Goal: Communication & Community: Ask a question

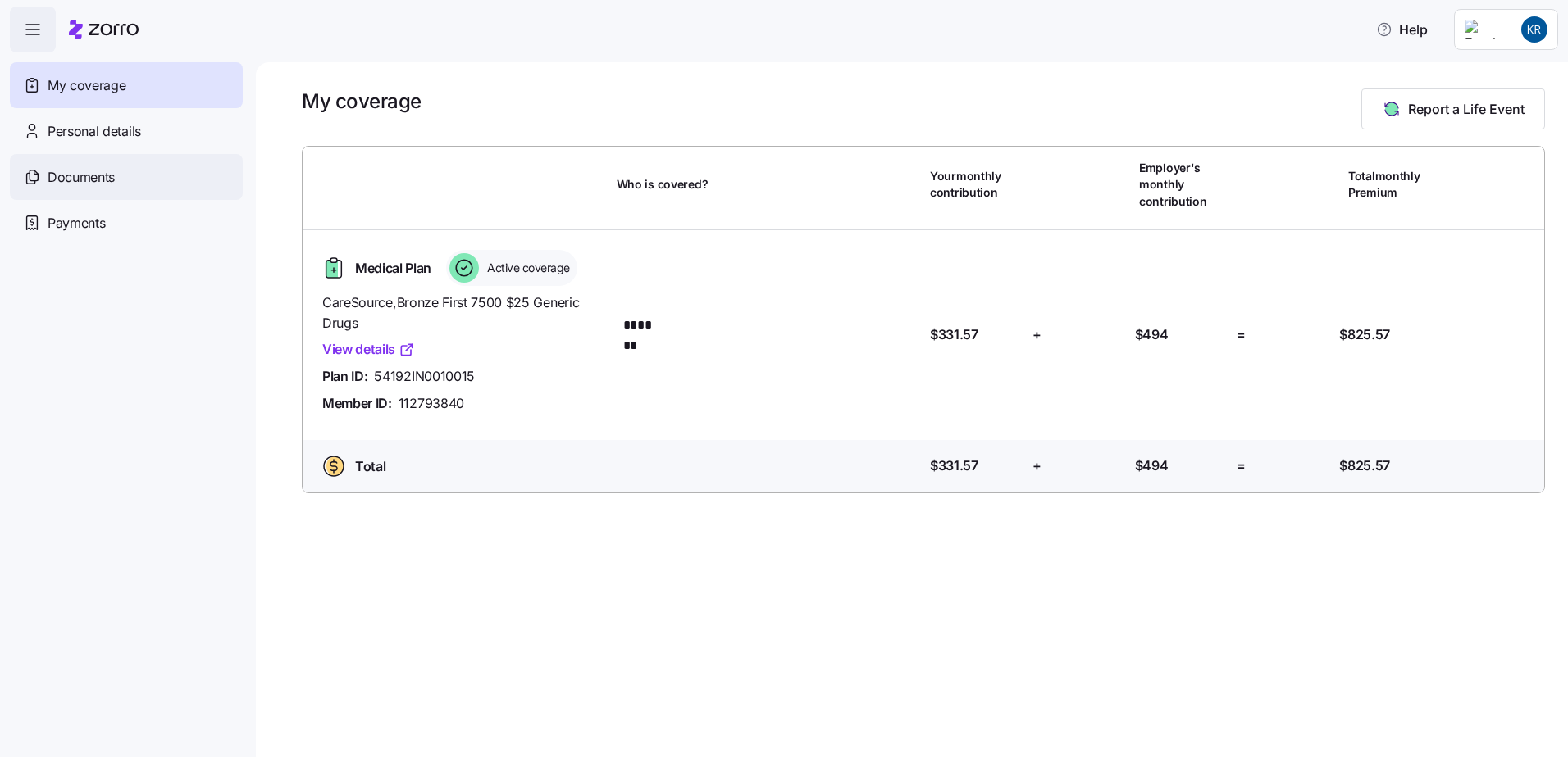
click at [70, 174] on span "Documents" at bounding box center [81, 178] width 67 height 21
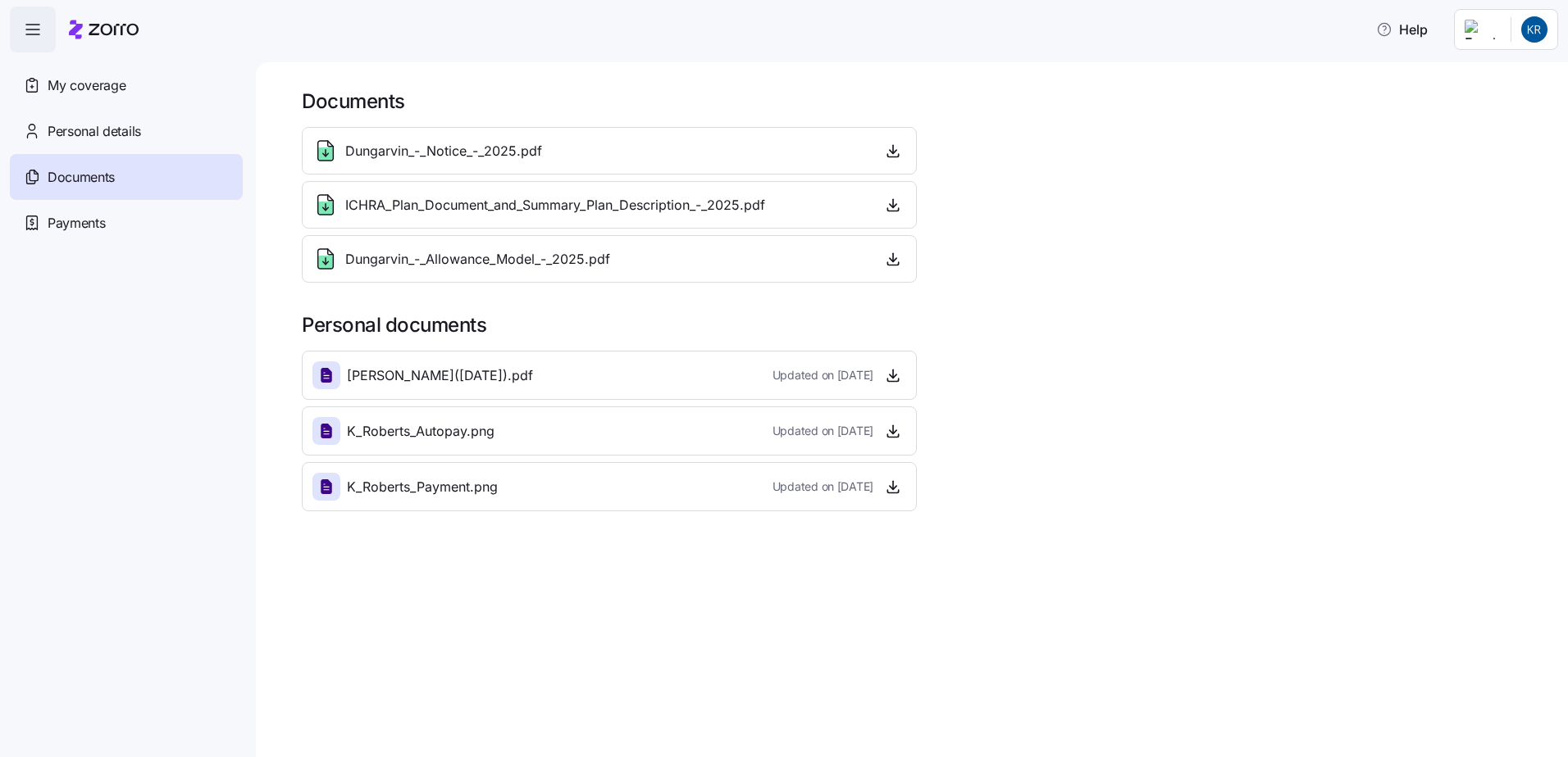
click at [319, 372] on icon at bounding box center [326, 375] width 20 height 20
click at [899, 372] on icon "button" at bounding box center [892, 375] width 16 height 16
click at [887, 428] on icon "button" at bounding box center [892, 430] width 16 height 16
click at [893, 485] on icon "button" at bounding box center [893, 486] width 0 height 9
click at [895, 483] on icon "button" at bounding box center [892, 486] width 16 height 16
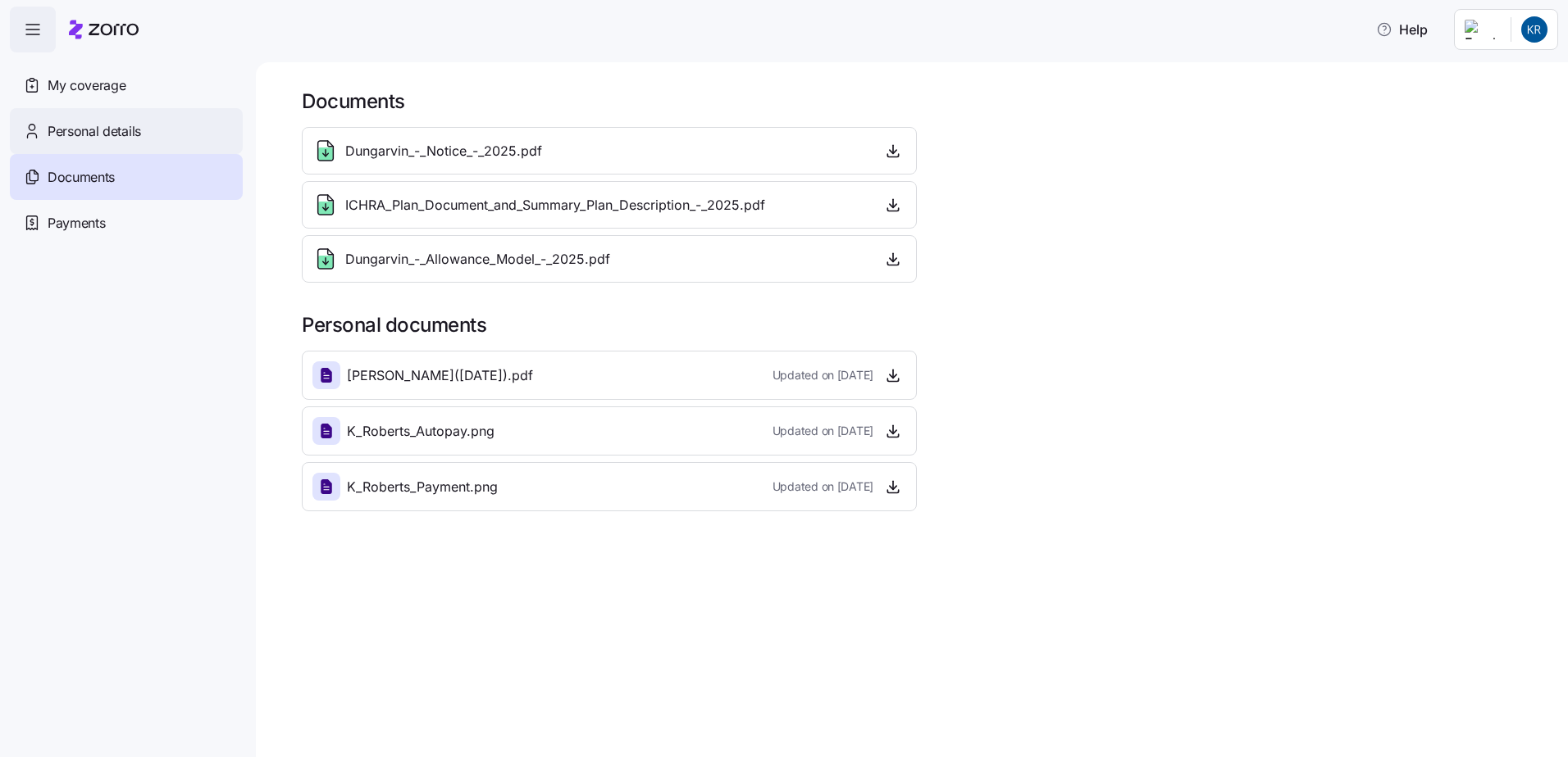
click at [111, 127] on span "Personal details" at bounding box center [94, 131] width 94 height 21
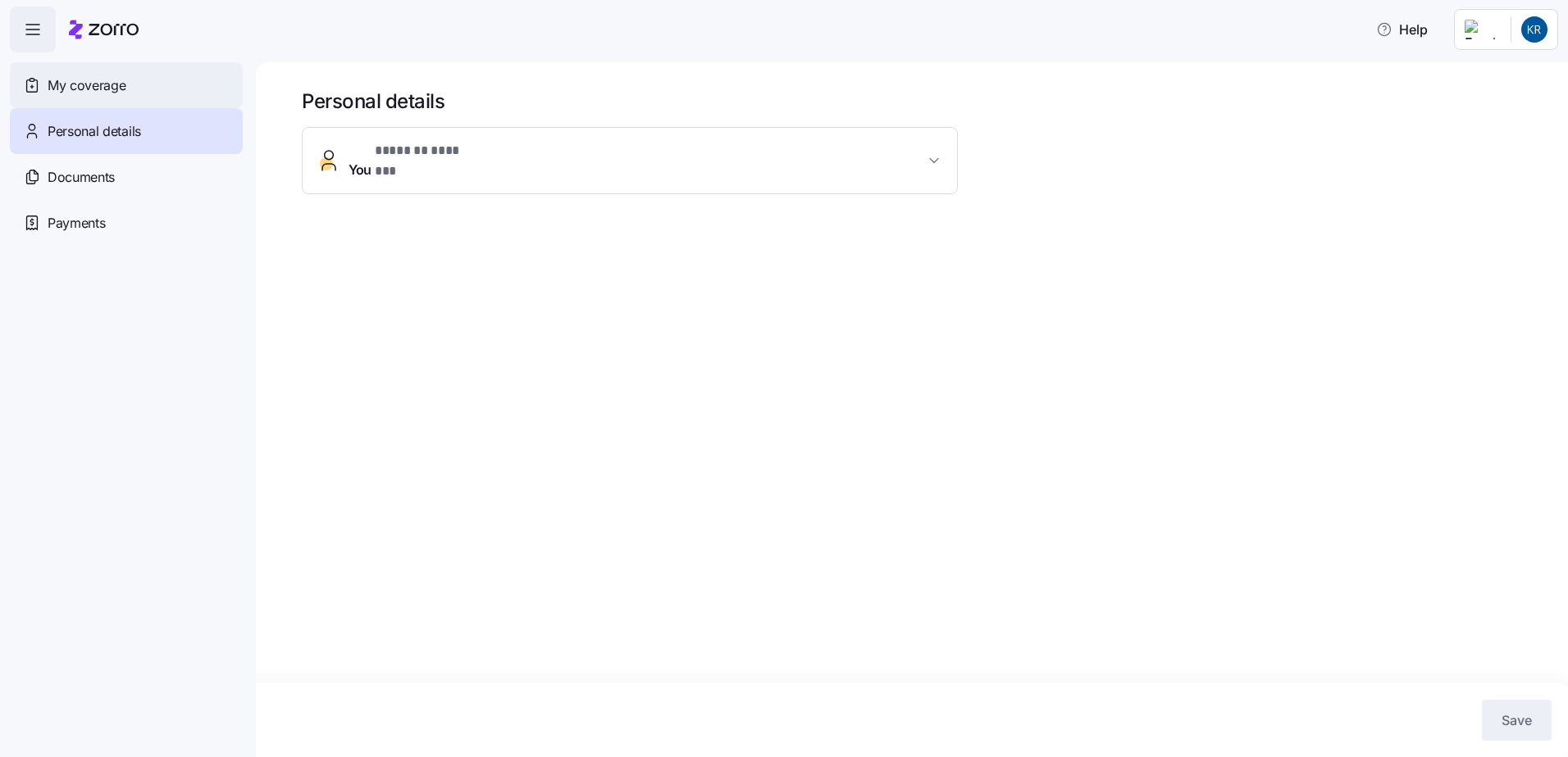
click at [101, 82] on span "My coverage" at bounding box center [86, 86] width 78 height 21
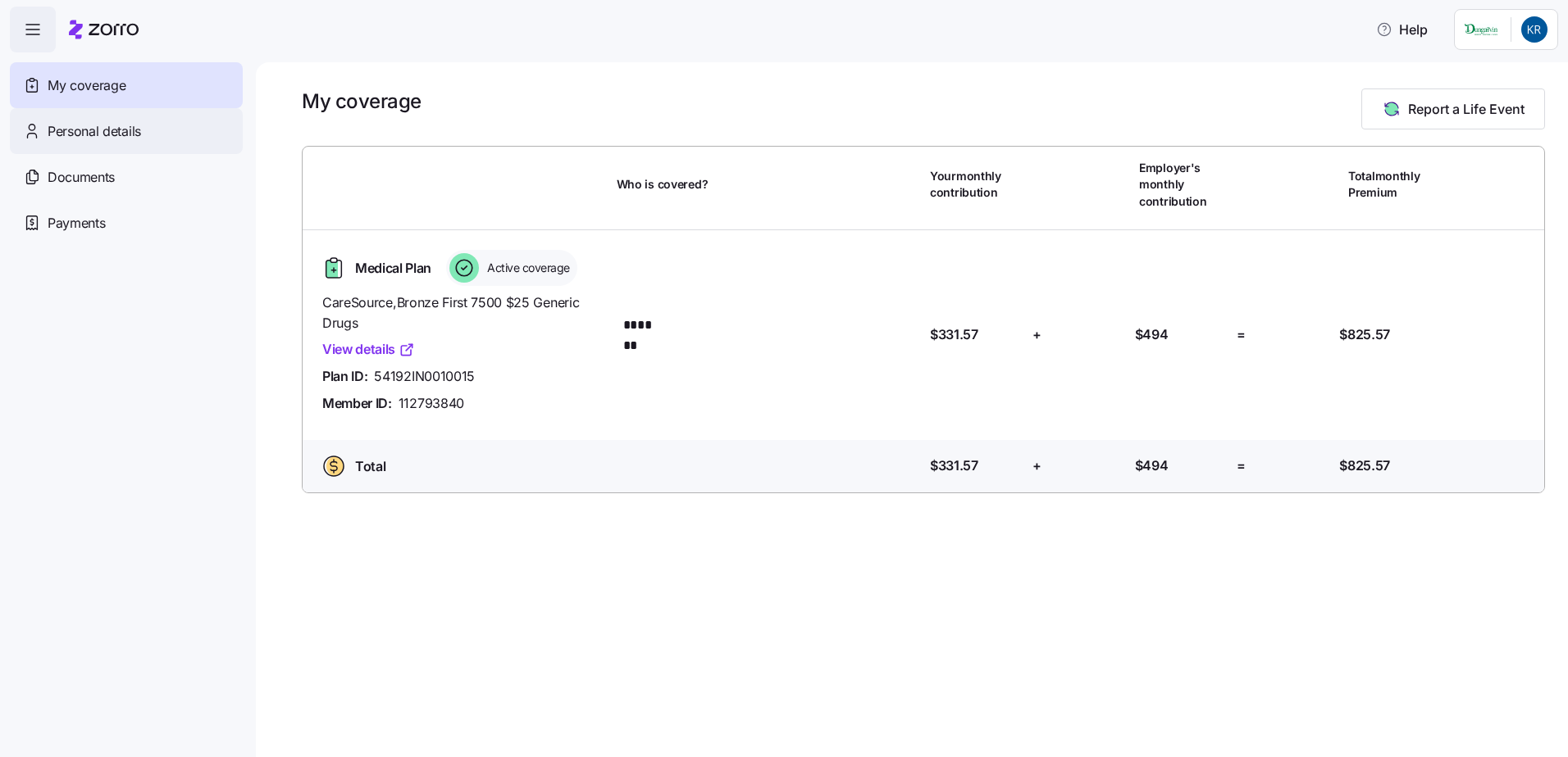
click at [87, 125] on span "Personal details" at bounding box center [94, 131] width 94 height 21
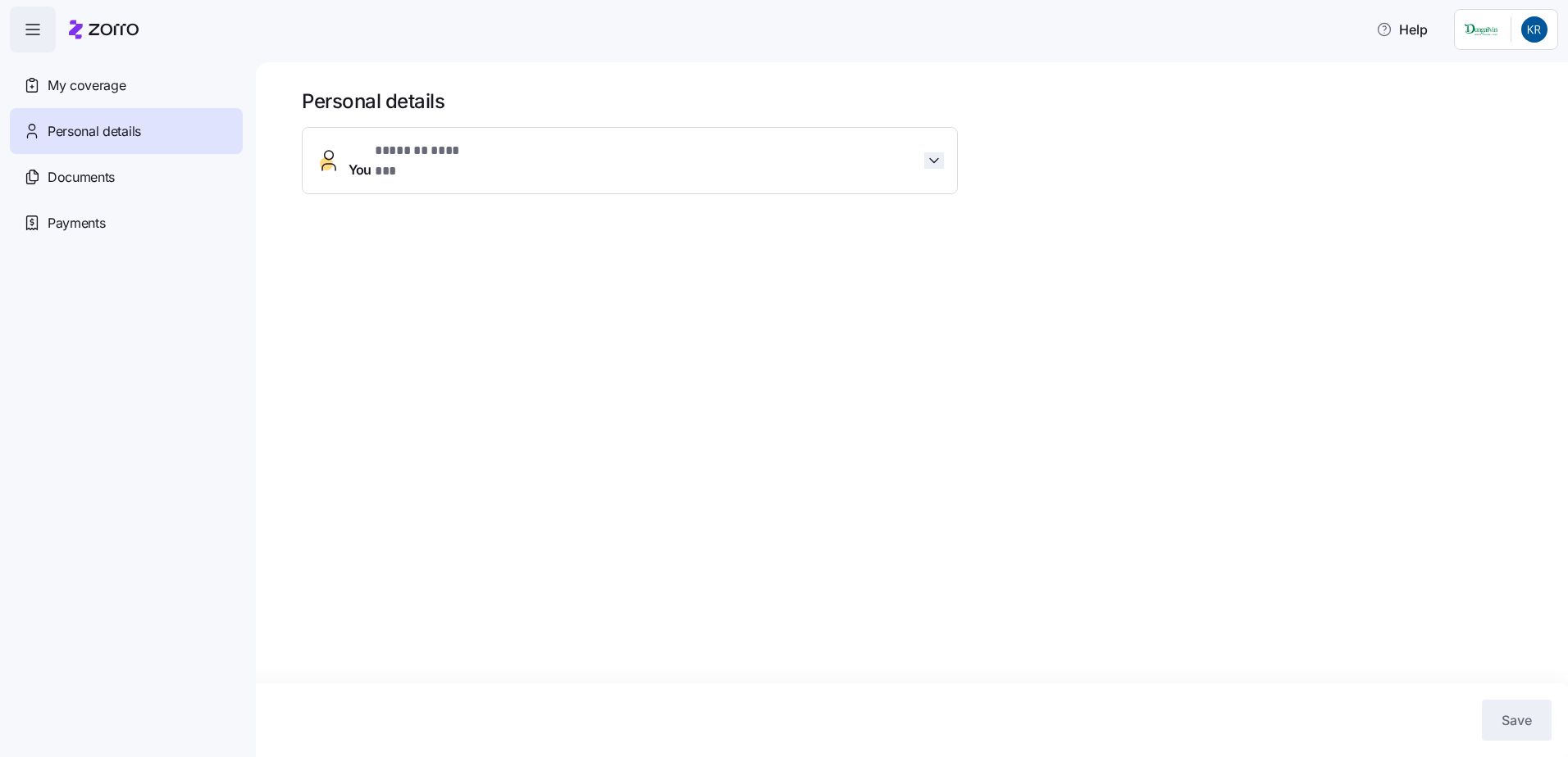
click at [937, 152] on icon "button" at bounding box center [934, 160] width 16 height 16
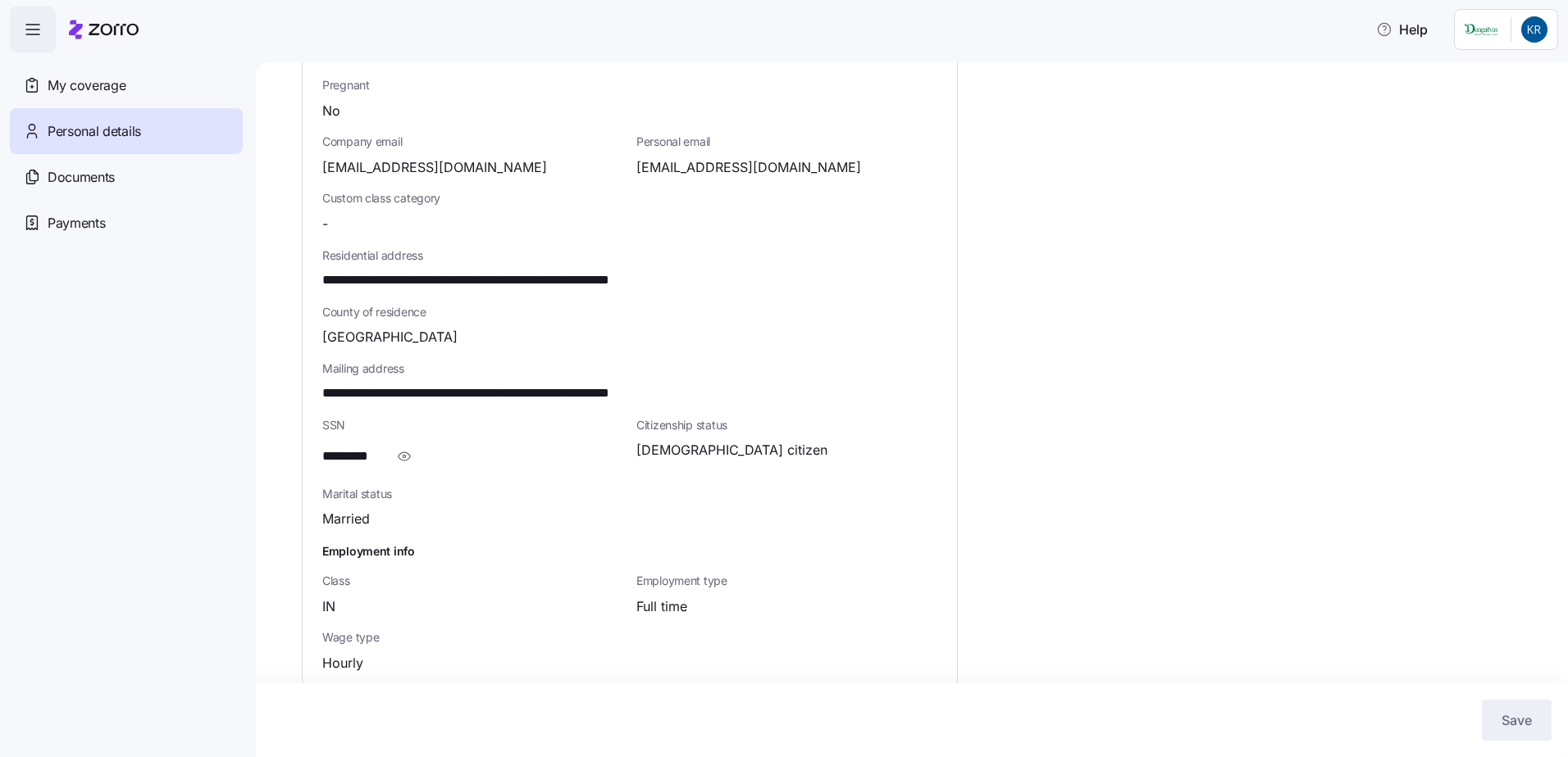
scroll to position [345, 0]
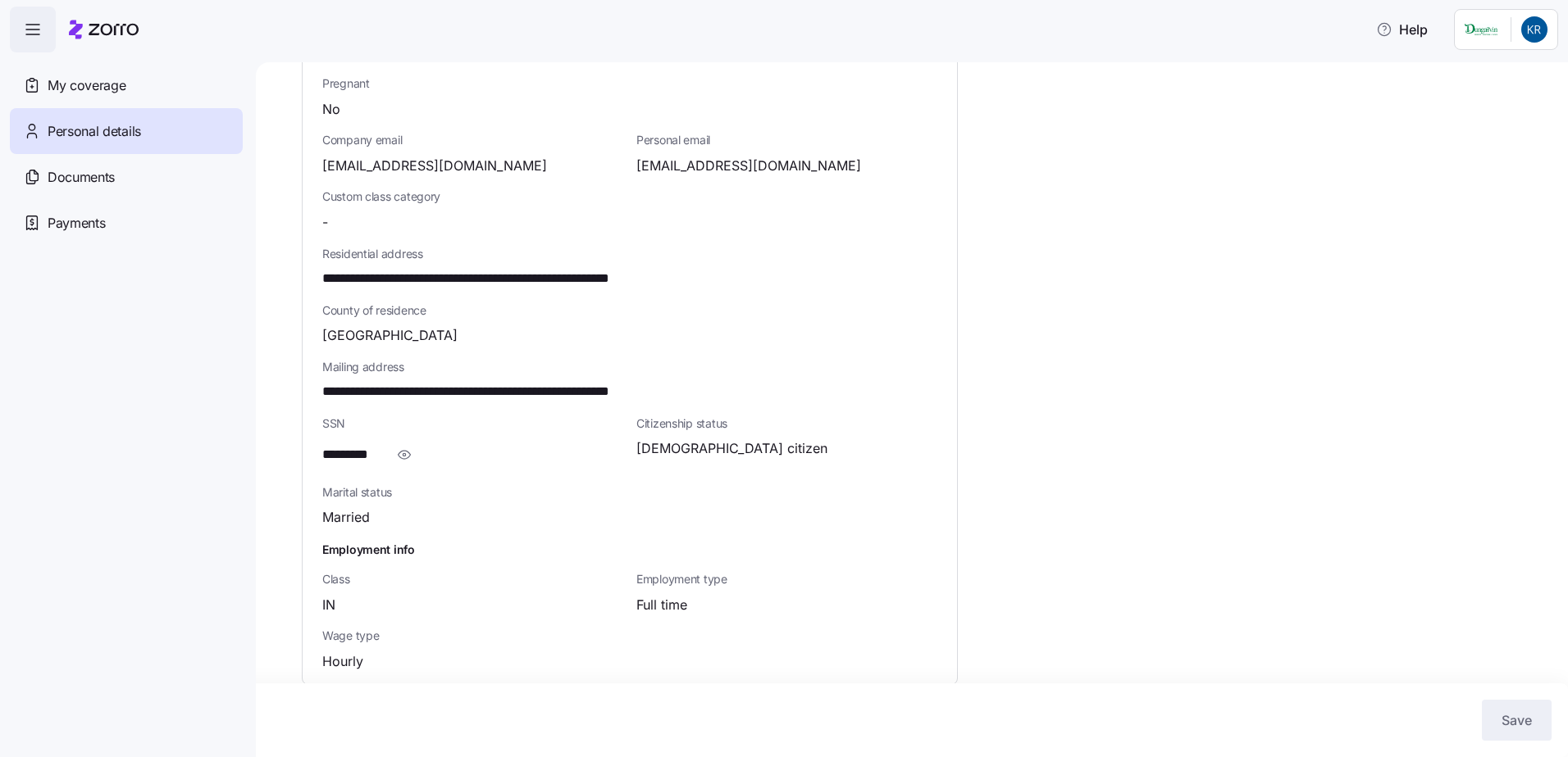
click at [30, 27] on icon "button" at bounding box center [33, 29] width 20 height 20
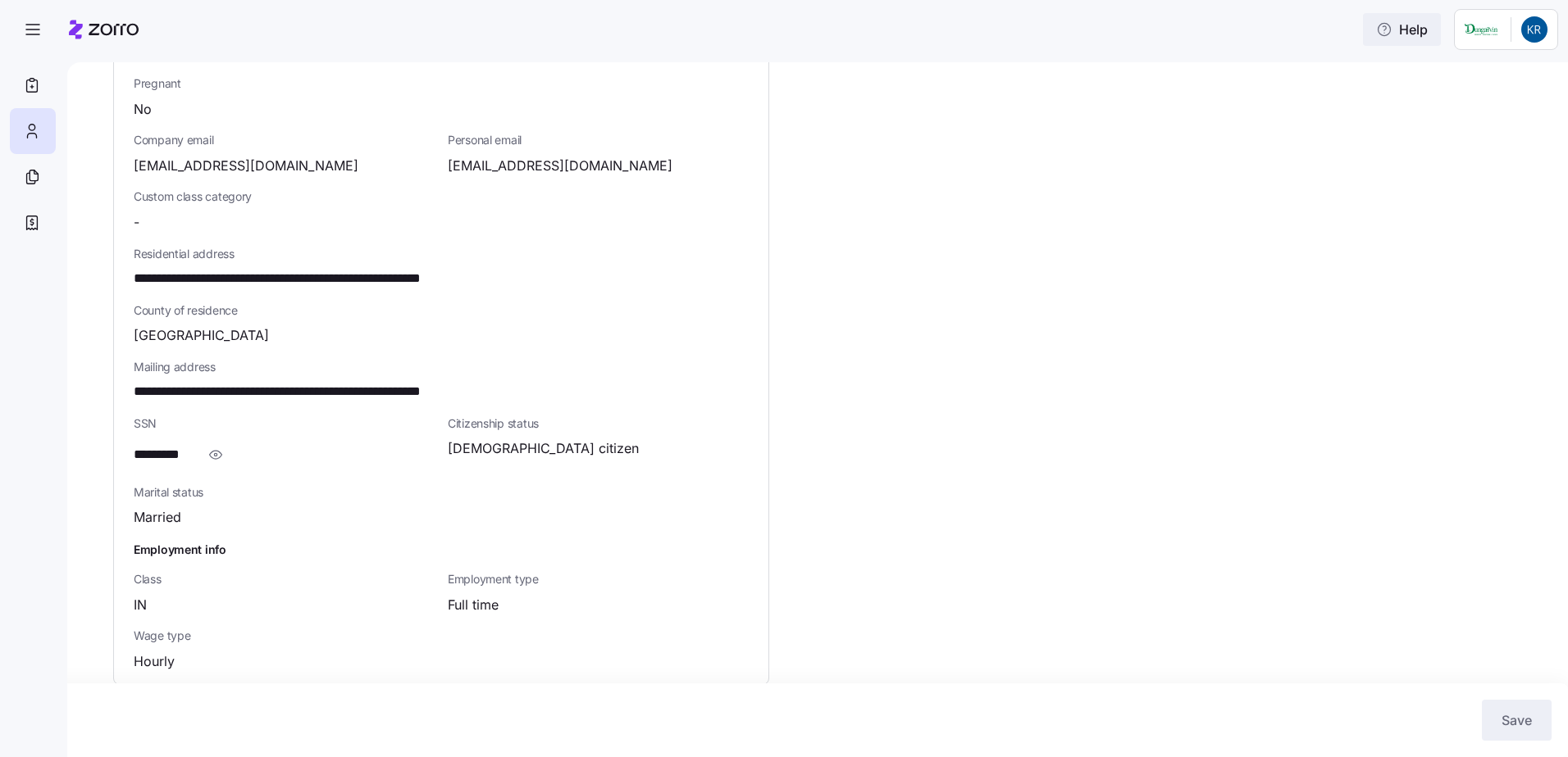
click at [1380, 34] on icon "button" at bounding box center [1383, 29] width 16 height 16
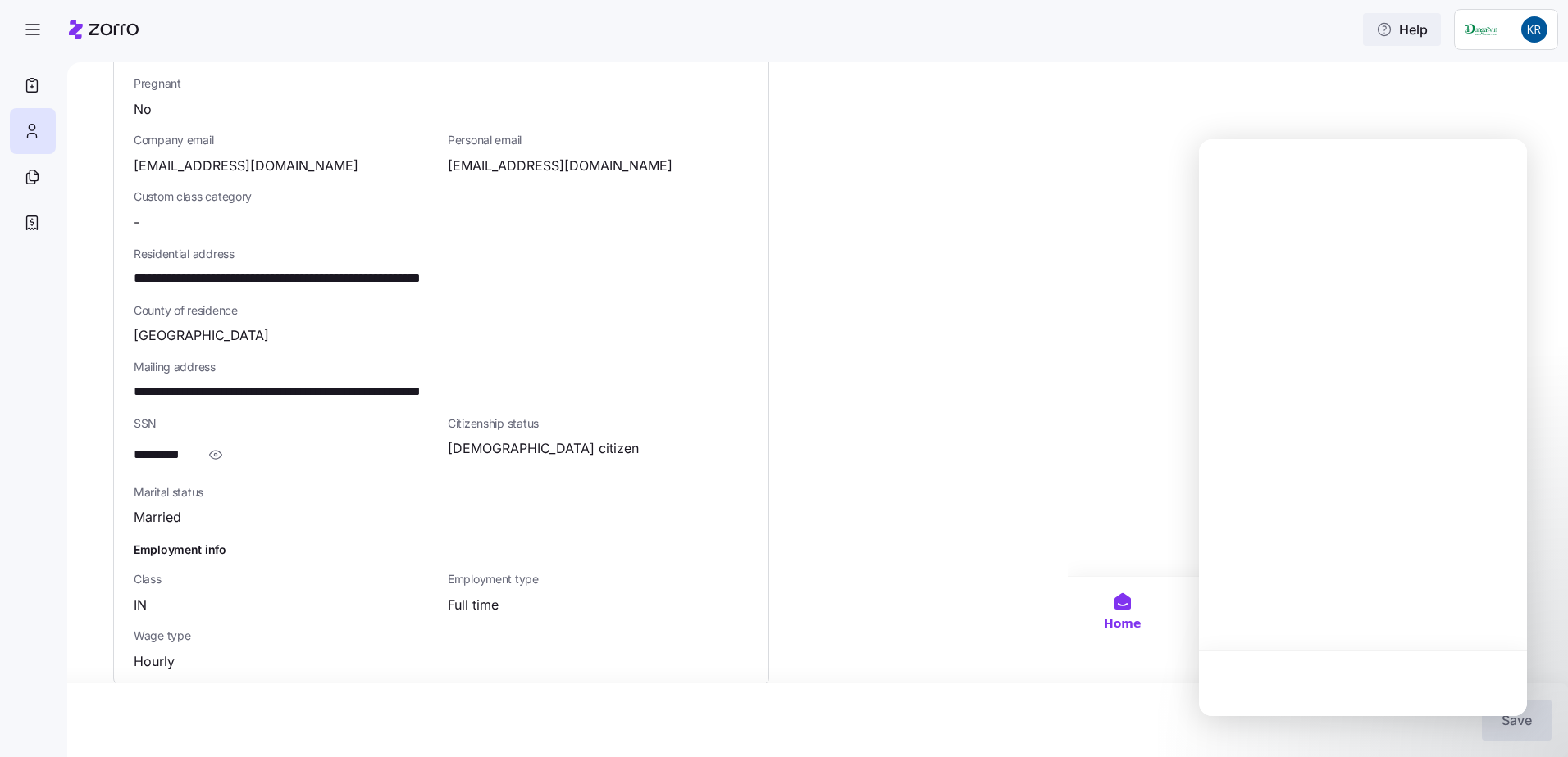
scroll to position [0, 0]
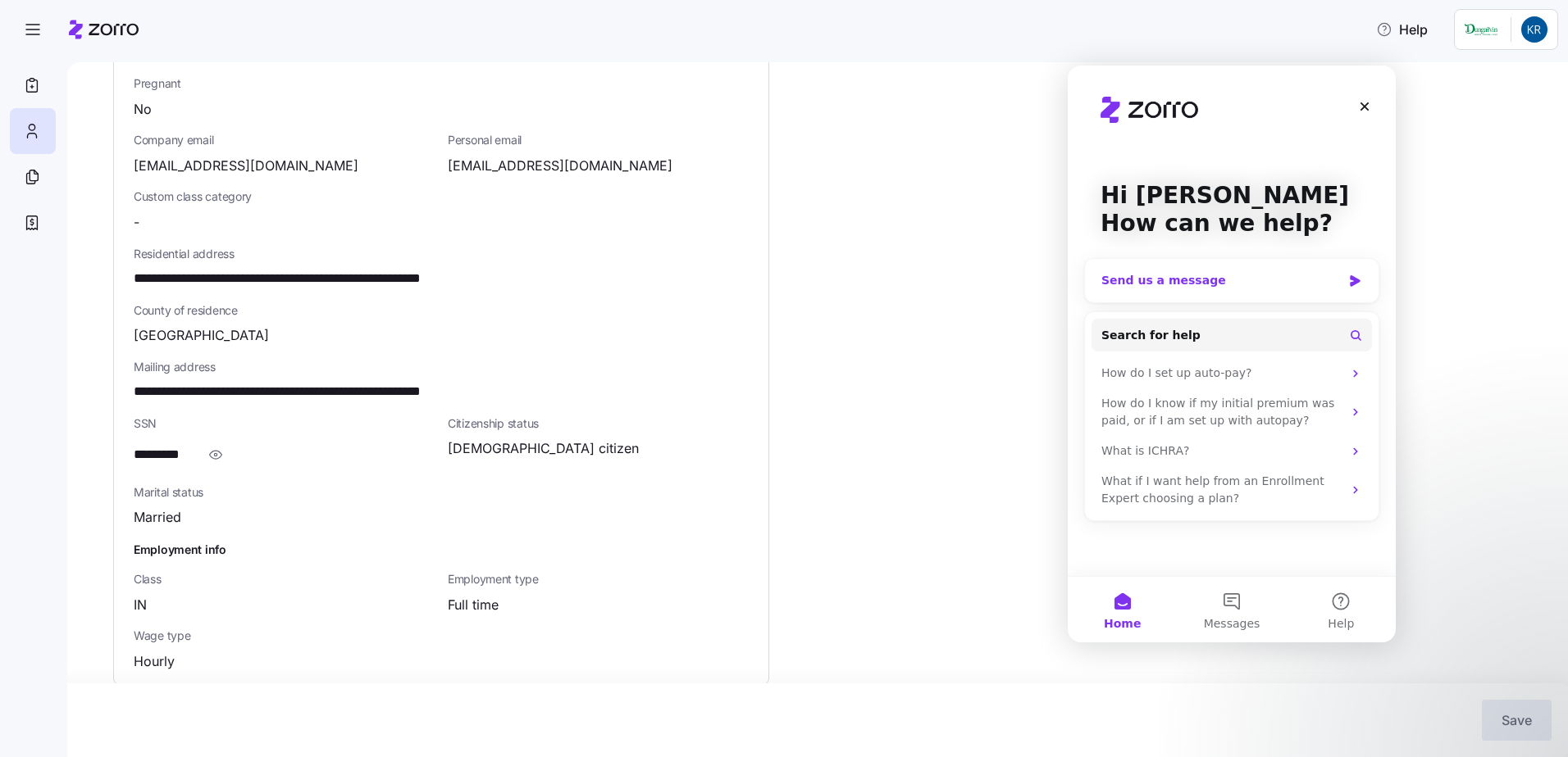
click at [1155, 280] on div "Send us a message" at bounding box center [1221, 281] width 240 height 17
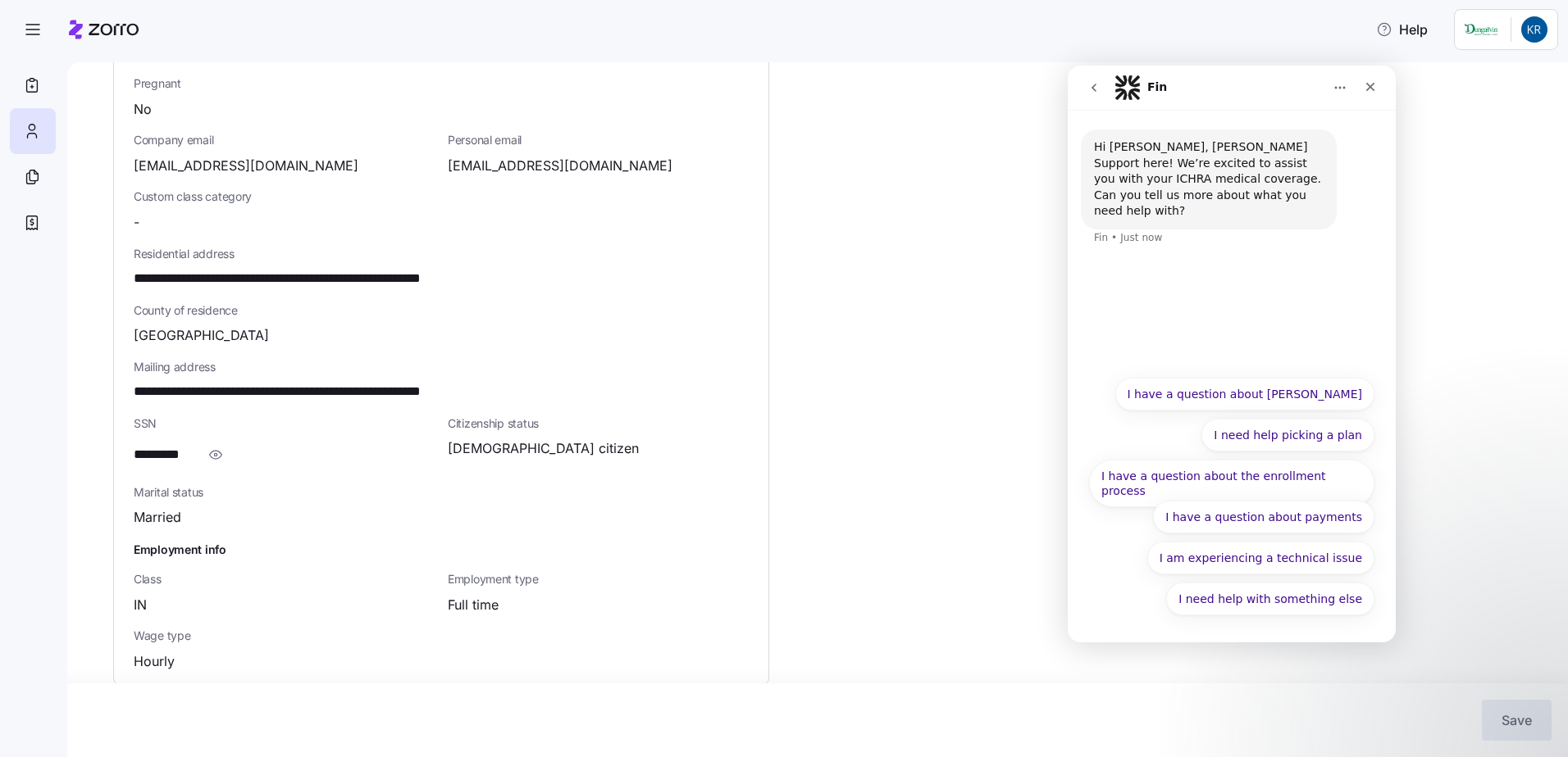
click at [1170, 220] on div "Hi [PERSON_NAME], [PERSON_NAME] Support here! We’re excited to assist you with …" at bounding box center [1231, 198] width 302 height 136
click at [1286, 594] on button "I need help with something else" at bounding box center [1270, 599] width 208 height 33
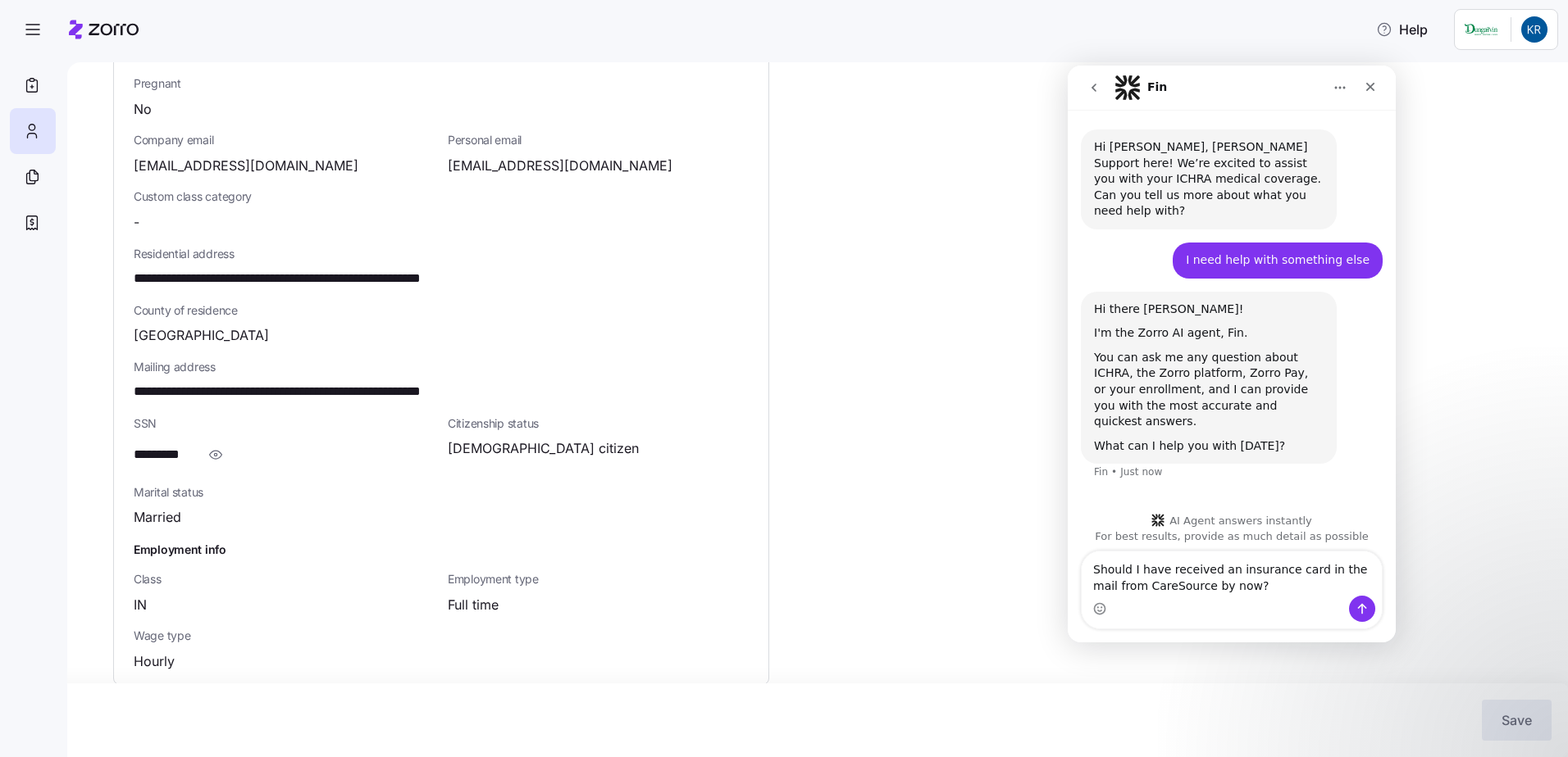
type textarea "Should I have received an insurance card in the mail from CareSource by now?"
click at [1358, 604] on icon "Send a message…" at bounding box center [1362, 608] width 13 height 13
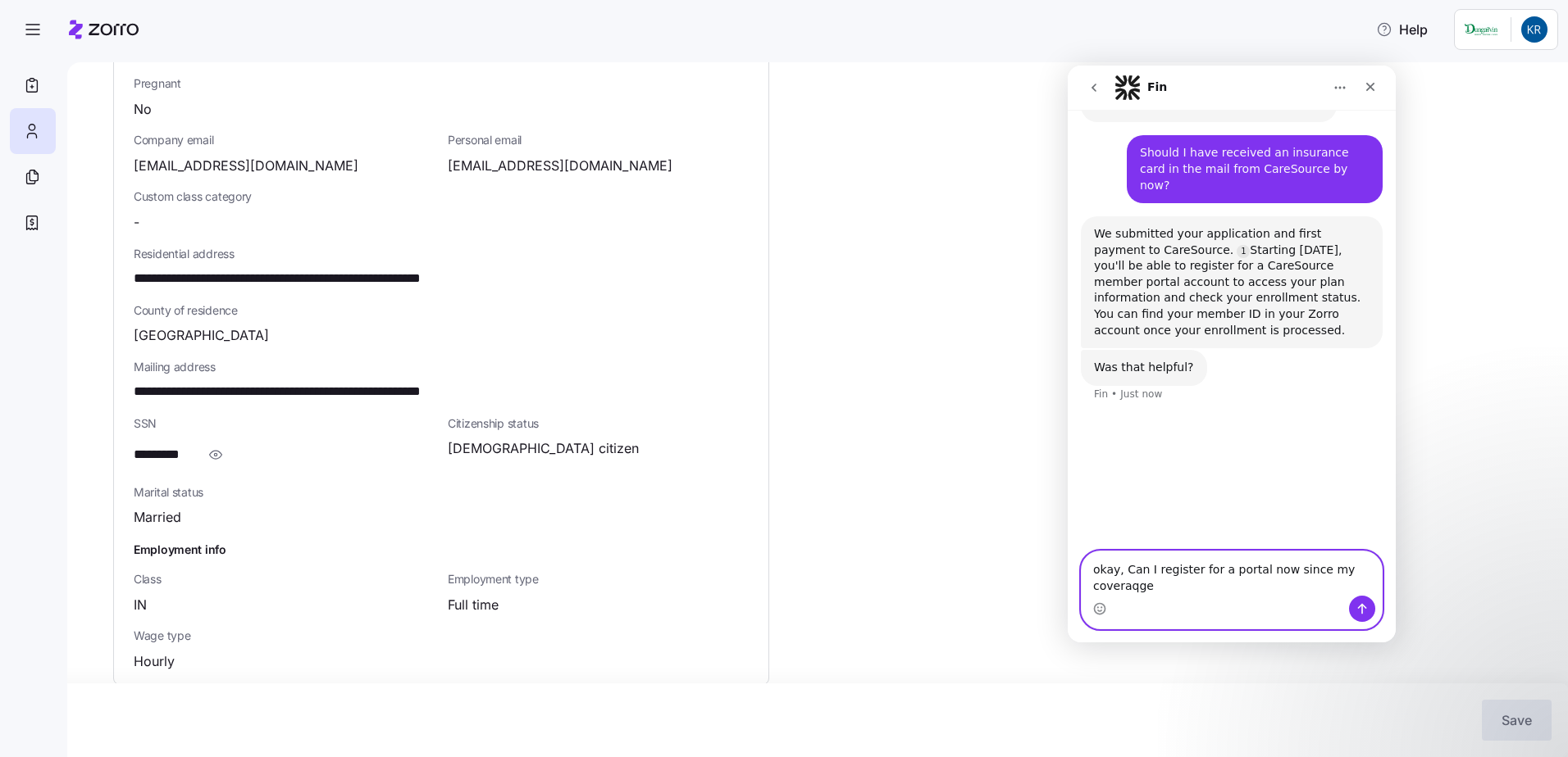
scroll to position [323, 0]
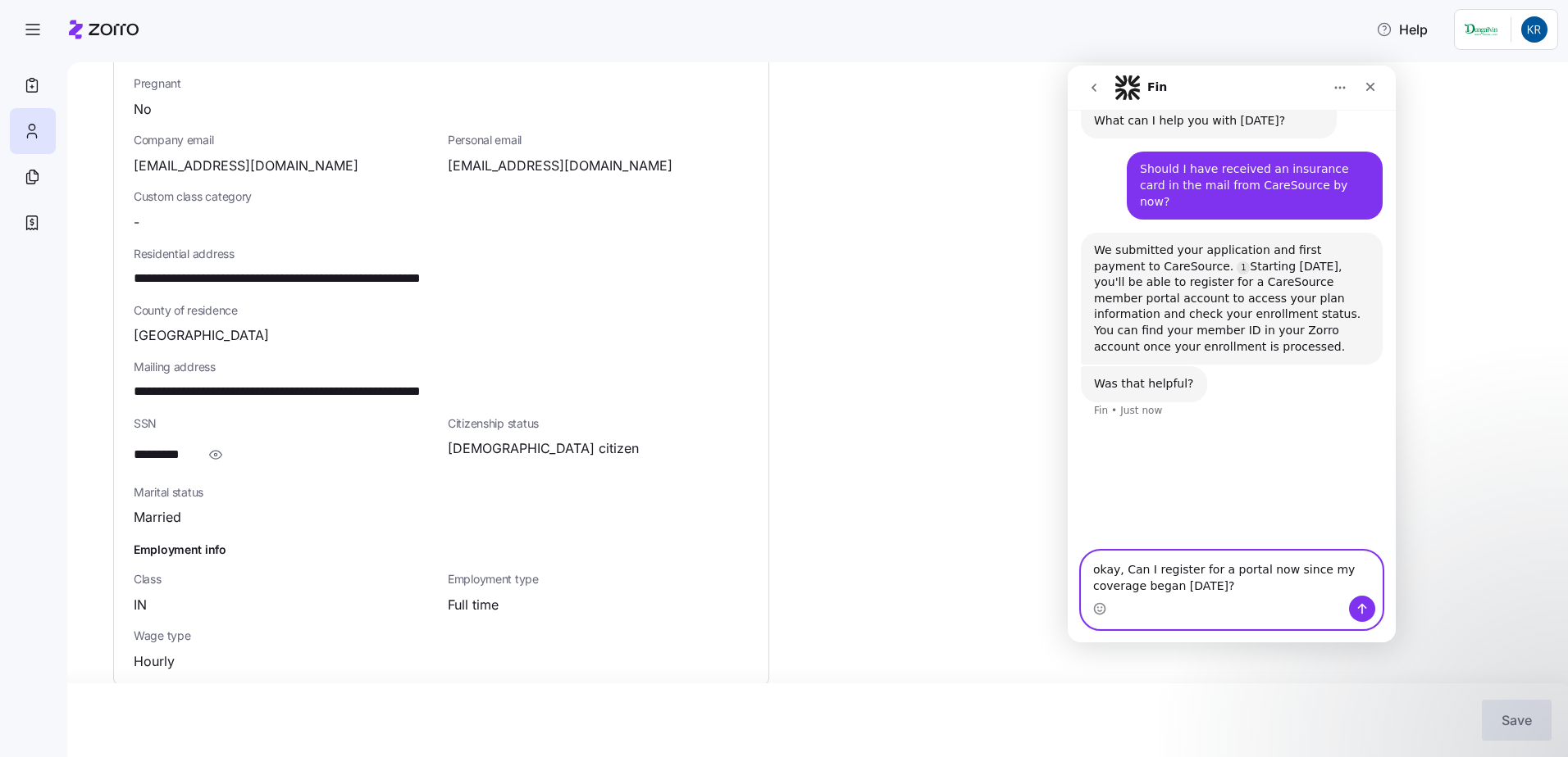
type textarea "okay, Can I register for a portal now since my coverage began [DATE]?"
click at [1368, 607] on icon "Send a message…" at bounding box center [1362, 608] width 13 height 13
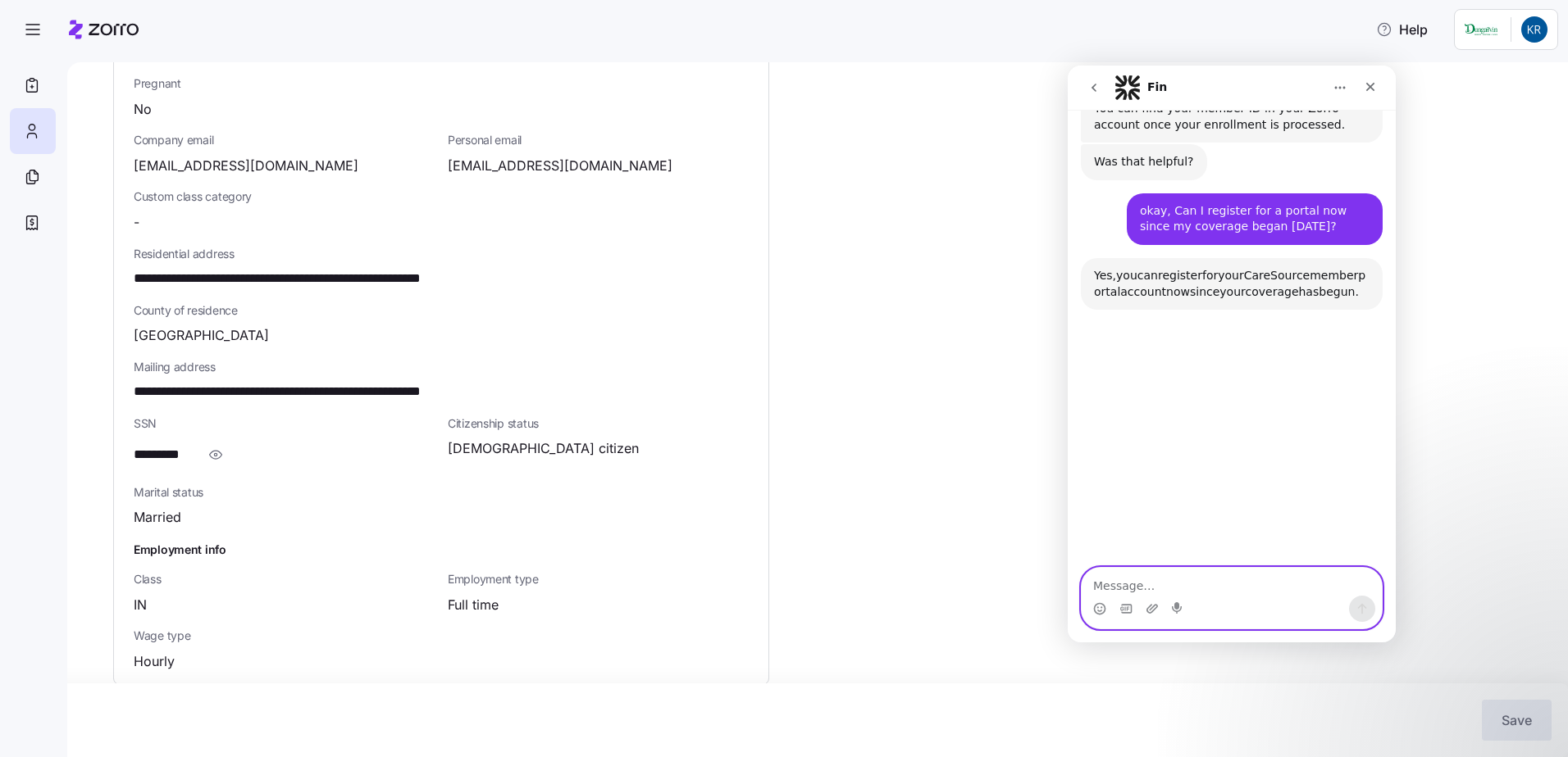
scroll to position [587, 0]
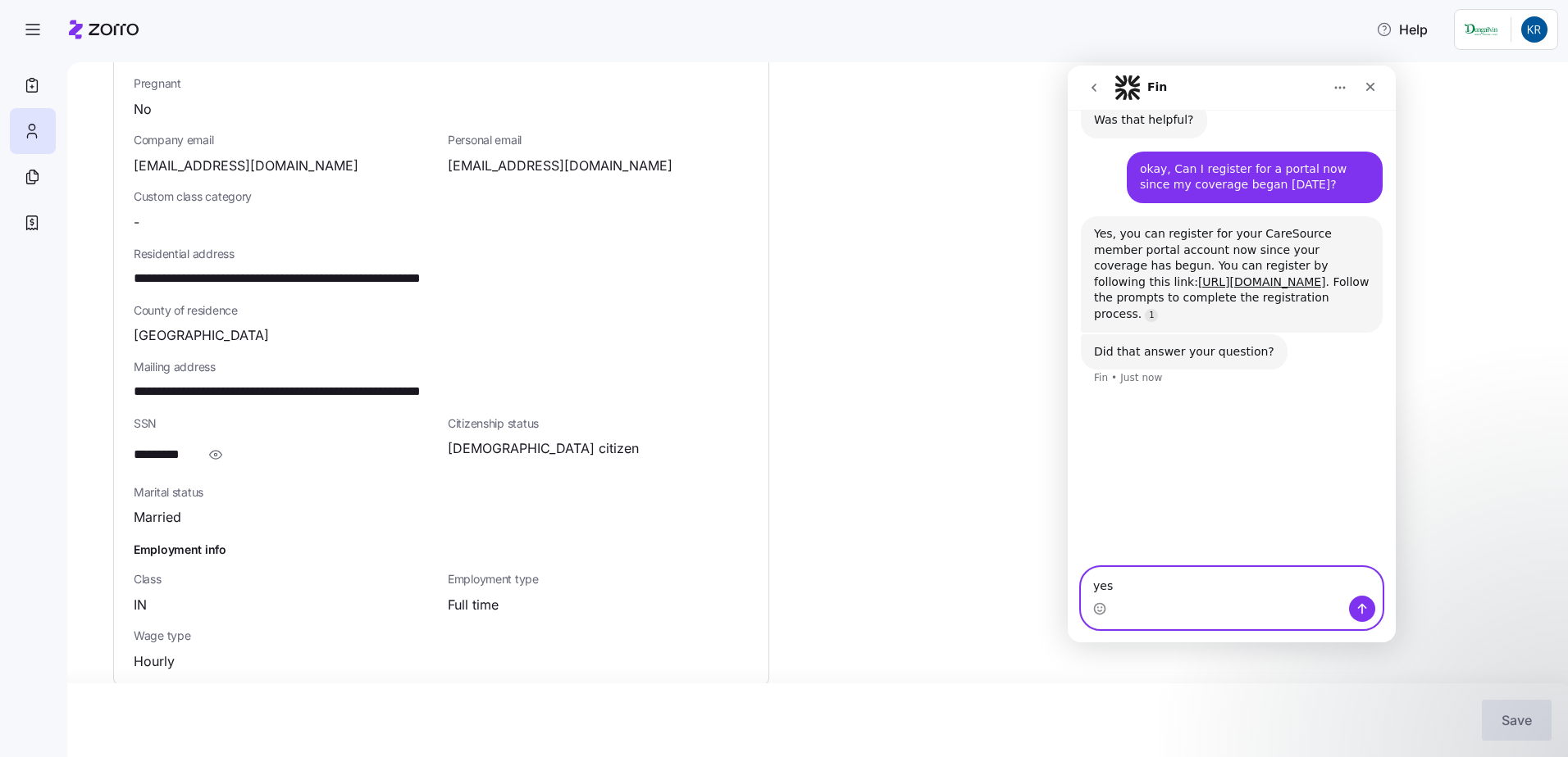
type textarea "yes"
click at [1363, 608] on icon "Send a message…" at bounding box center [1362, 608] width 13 height 13
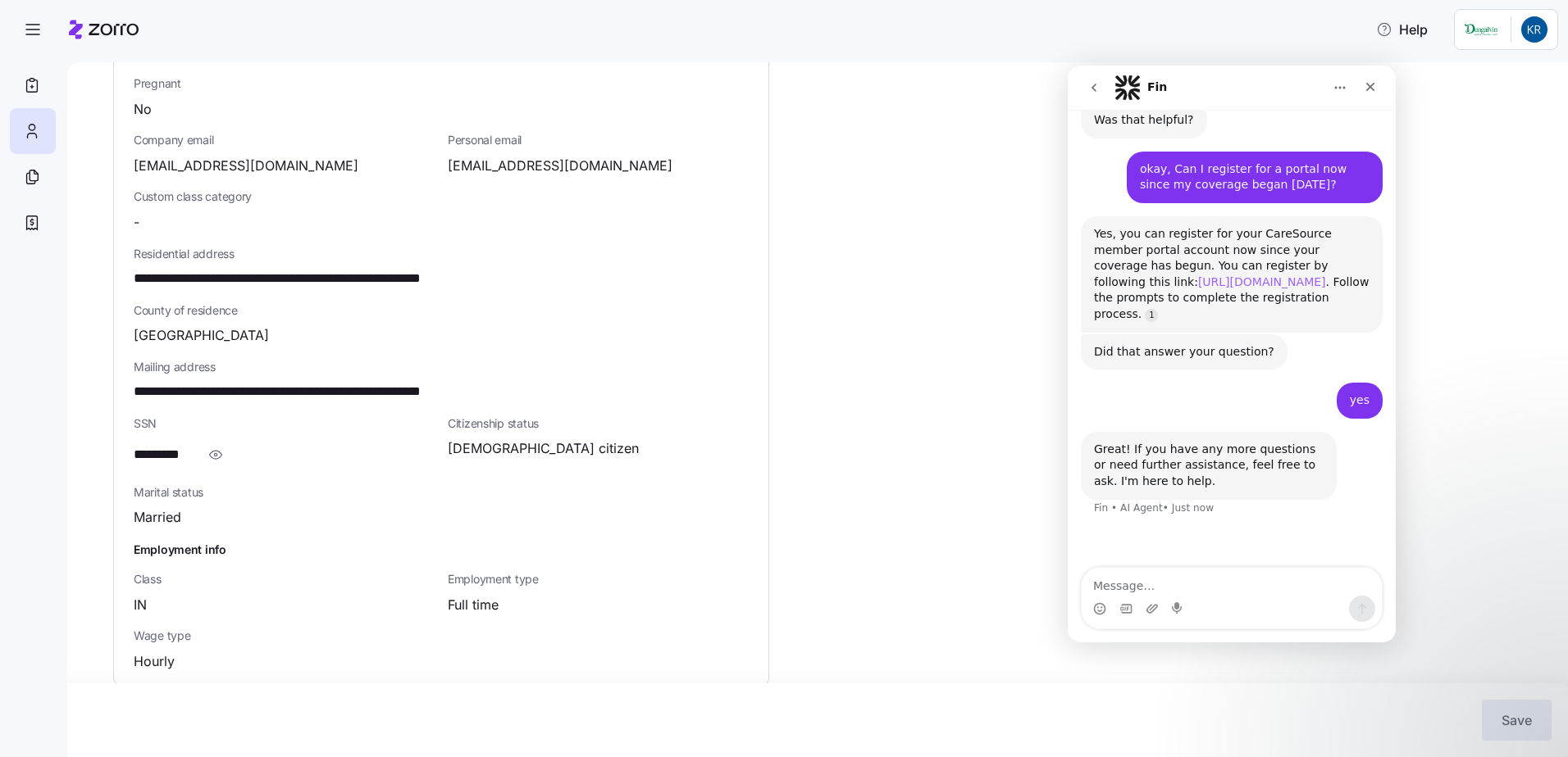
click at [1199, 275] on link "[URL][DOMAIN_NAME]" at bounding box center [1261, 281] width 128 height 13
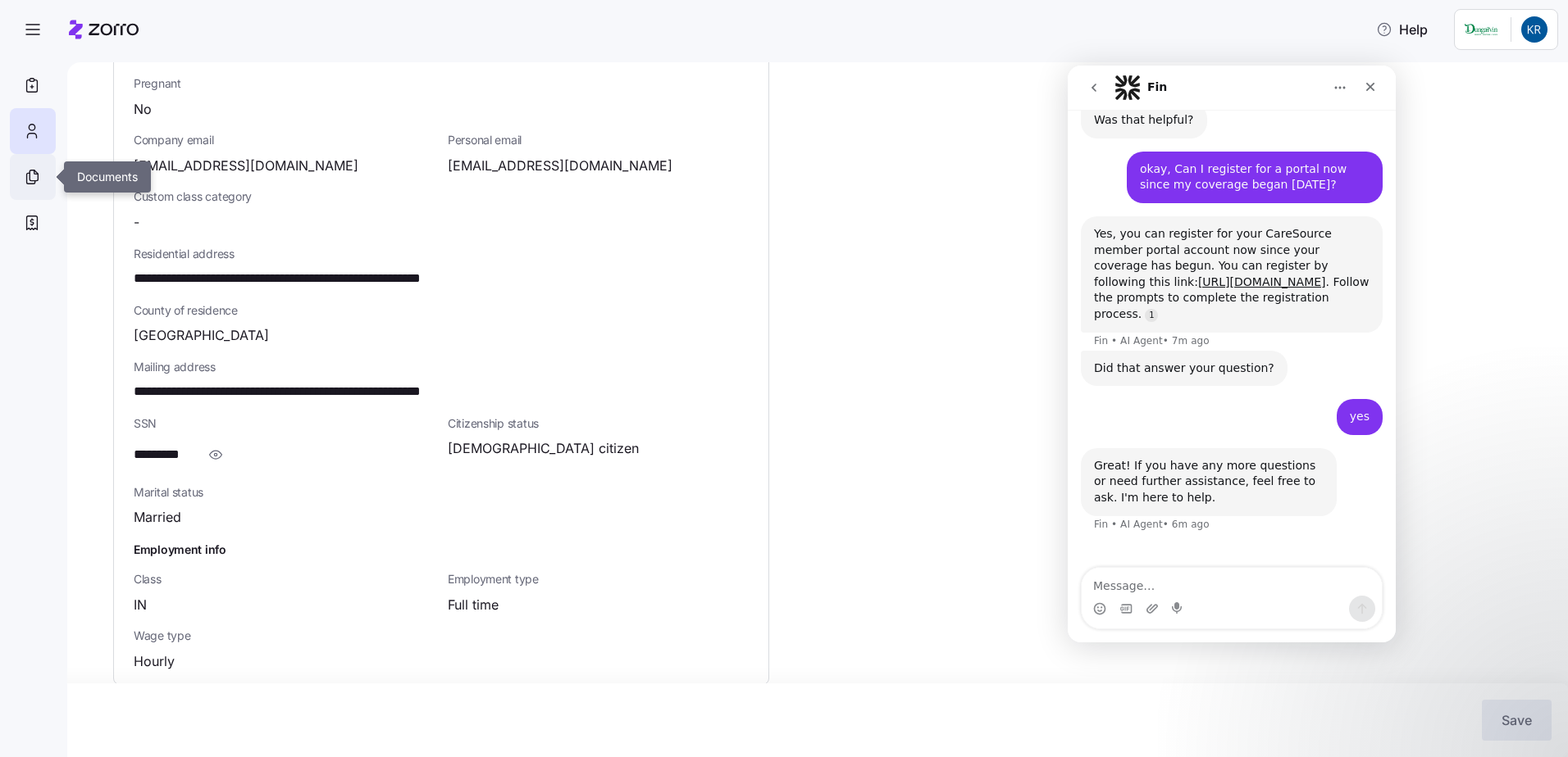
click at [35, 176] on icon at bounding box center [32, 177] width 18 height 20
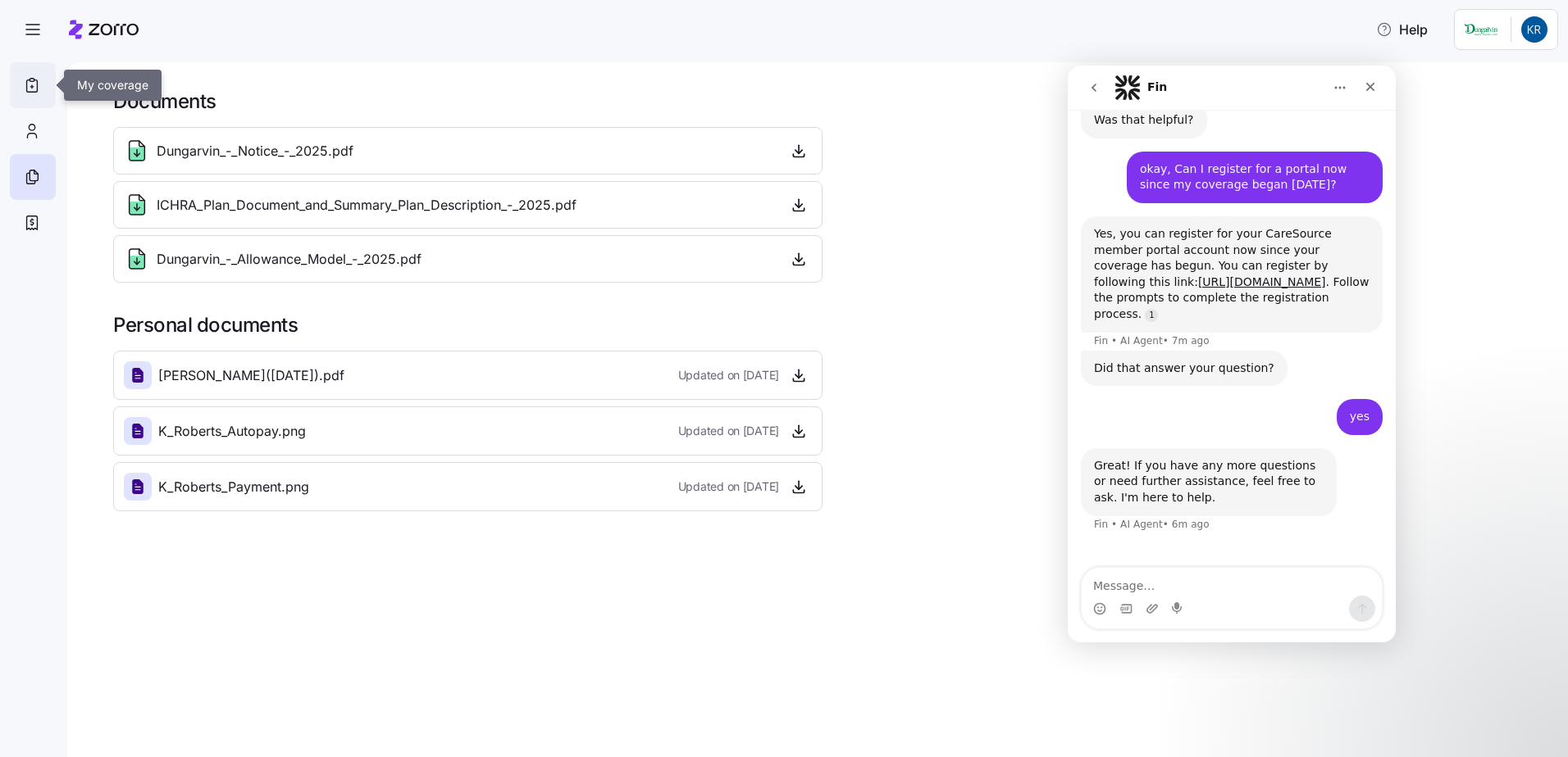
click at [33, 88] on icon at bounding box center [32, 85] width 18 height 20
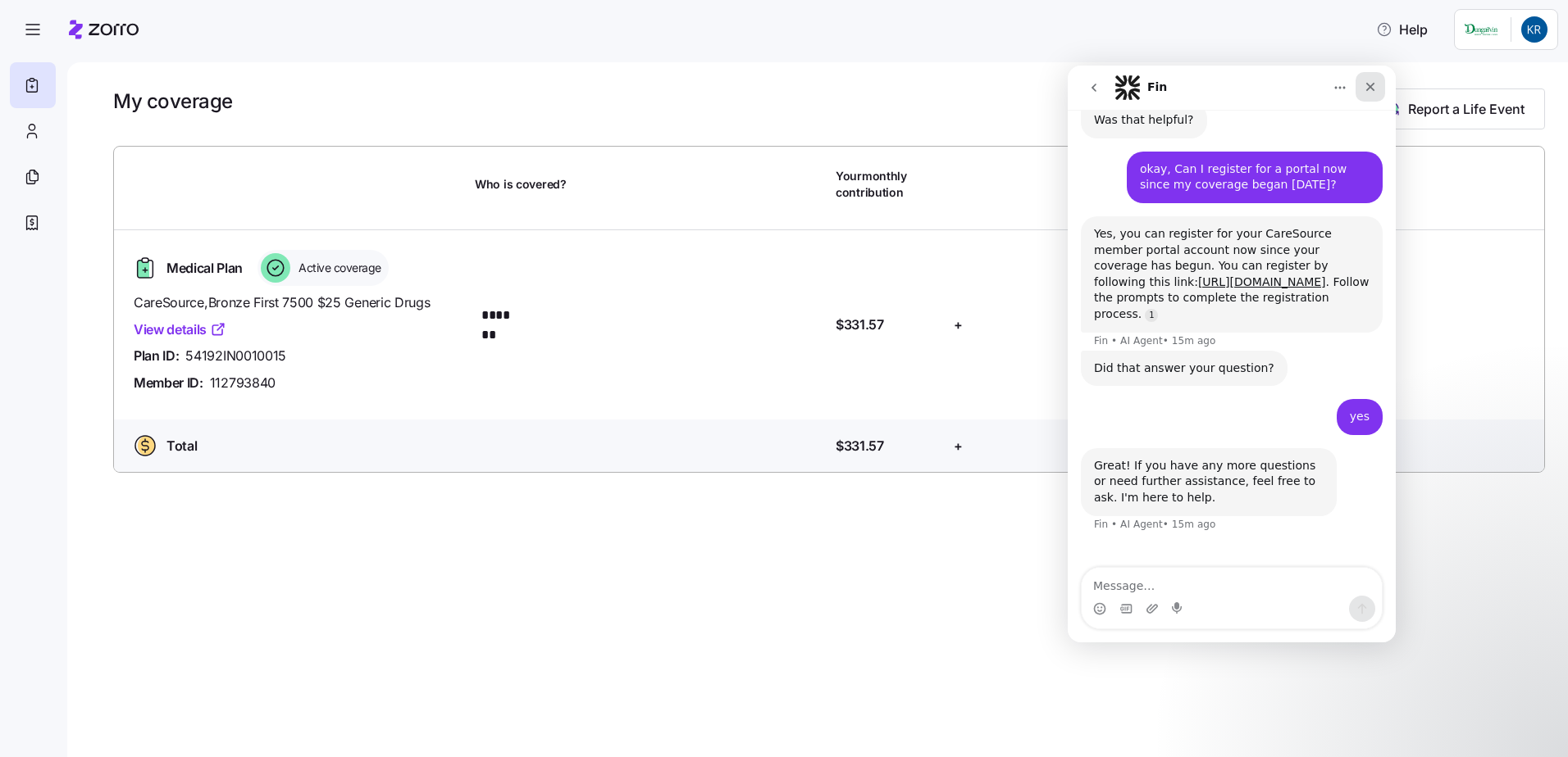
click at [1361, 84] on div "Close" at bounding box center [1370, 87] width 29 height 29
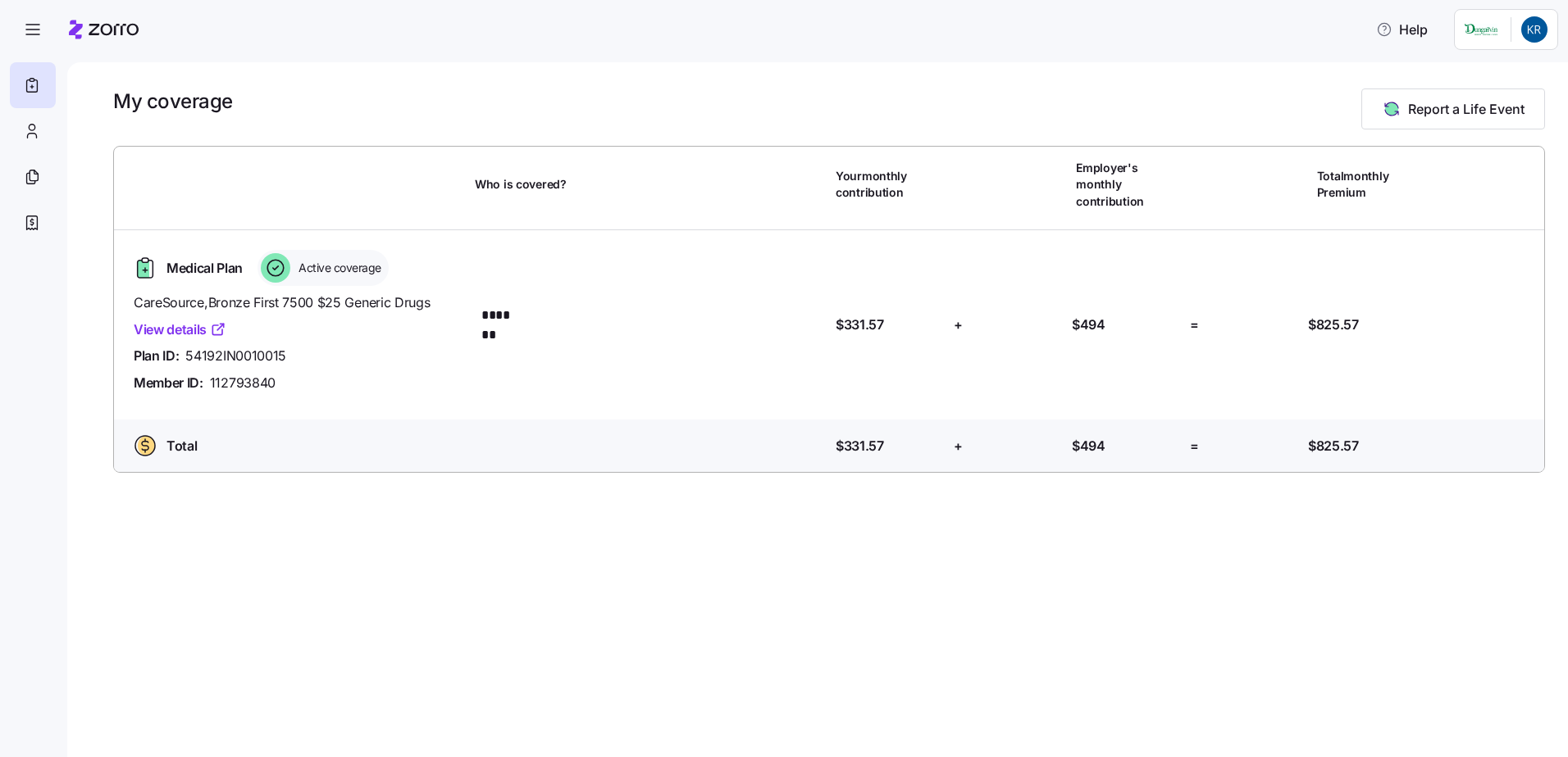
scroll to position [491, 0]
click at [186, 320] on link "View details" at bounding box center [180, 330] width 93 height 21
click at [53, 302] on nav at bounding box center [34, 405] width 67 height 705
click at [24, 125] on icon at bounding box center [32, 131] width 18 height 20
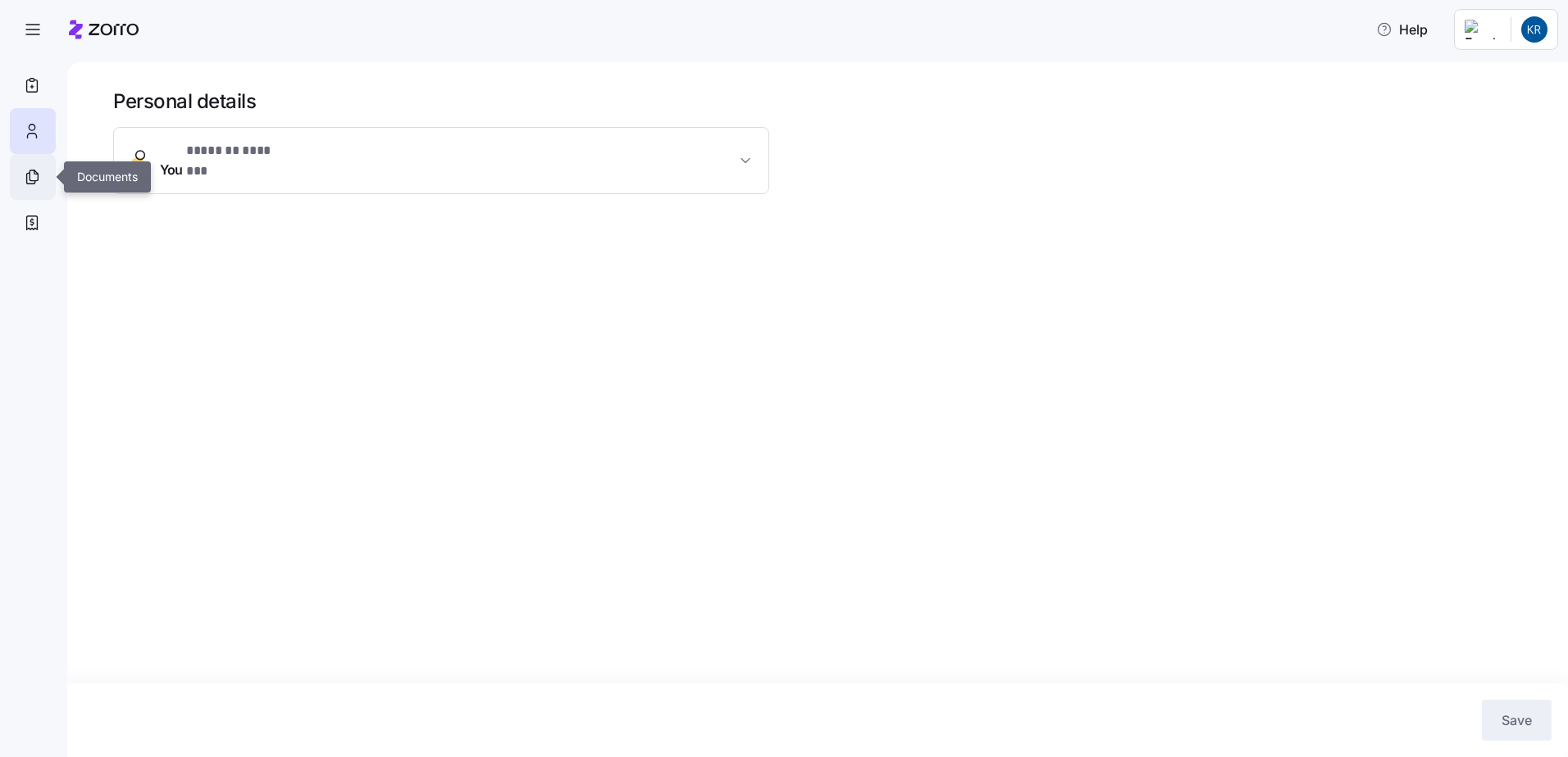
click at [29, 174] on icon at bounding box center [34, 175] width 9 height 10
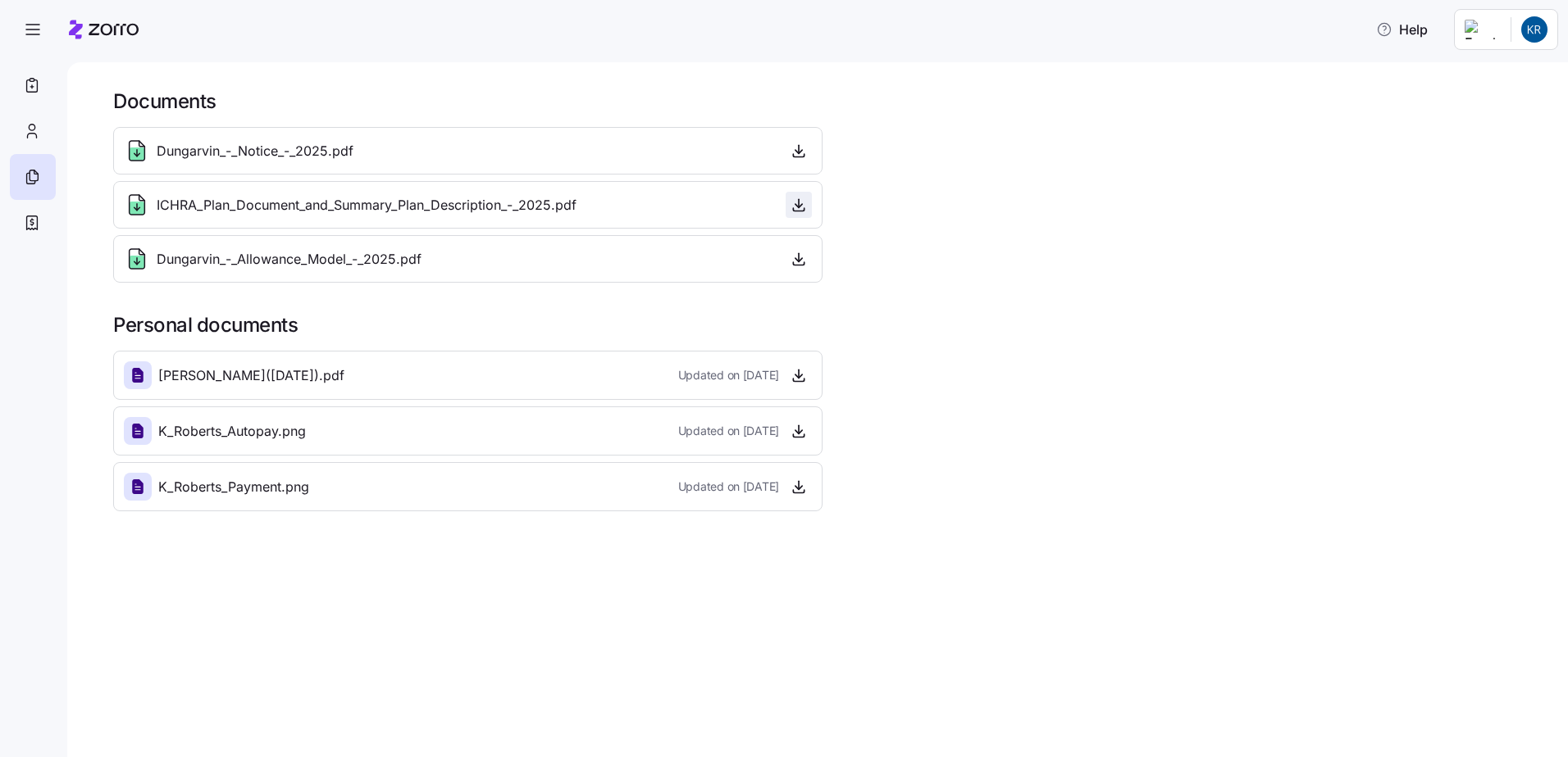
click at [800, 204] on icon "button" at bounding box center [798, 205] width 16 height 16
click at [36, 25] on icon "button" at bounding box center [33, 29] width 20 height 20
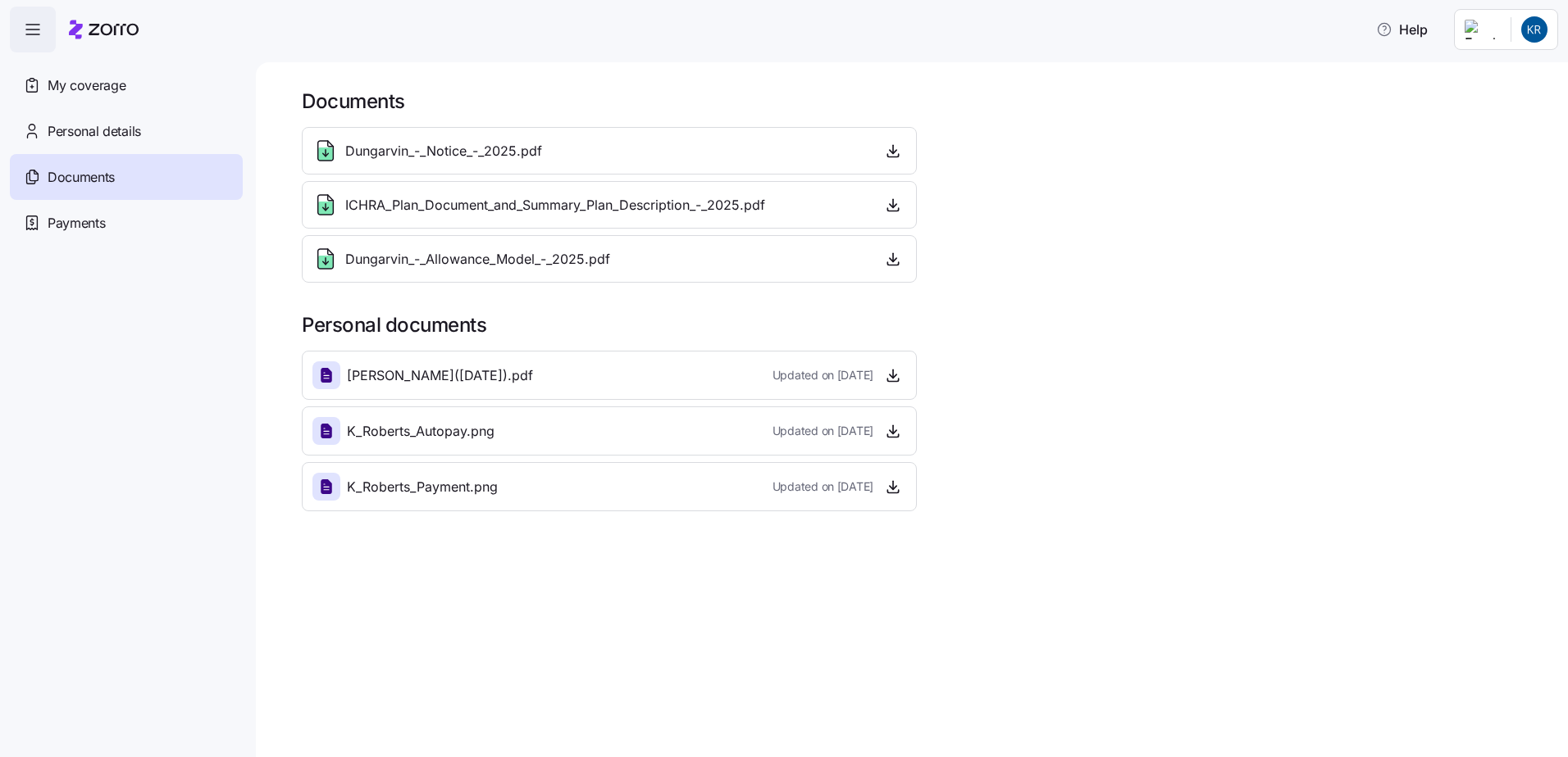
click at [89, 174] on span "Documents" at bounding box center [81, 178] width 67 height 21
click at [83, 80] on span "My coverage" at bounding box center [86, 86] width 78 height 21
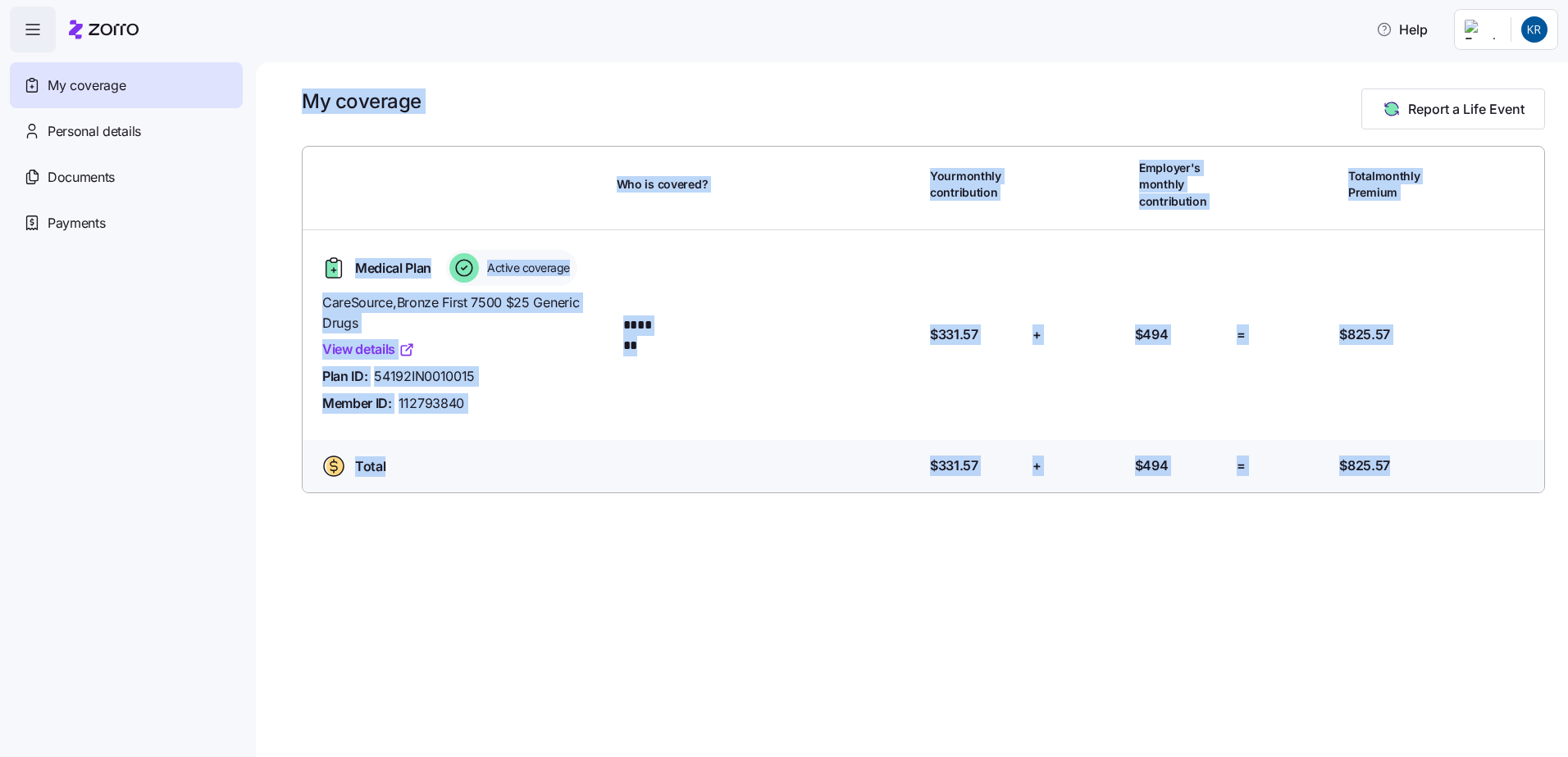
drag, startPoint x: 297, startPoint y: 85, endPoint x: 1570, endPoint y: 623, distance: 1382.0
click at [1567, 623] on html "Help My coverage Personal details Documents Partners hub Payments My coverage R…" at bounding box center [784, 374] width 1568 height 748
click at [868, 589] on div "My coverage Report a Life Event Who is covered? Your monthly contribution Emplo…" at bounding box center [912, 409] width 1312 height 695
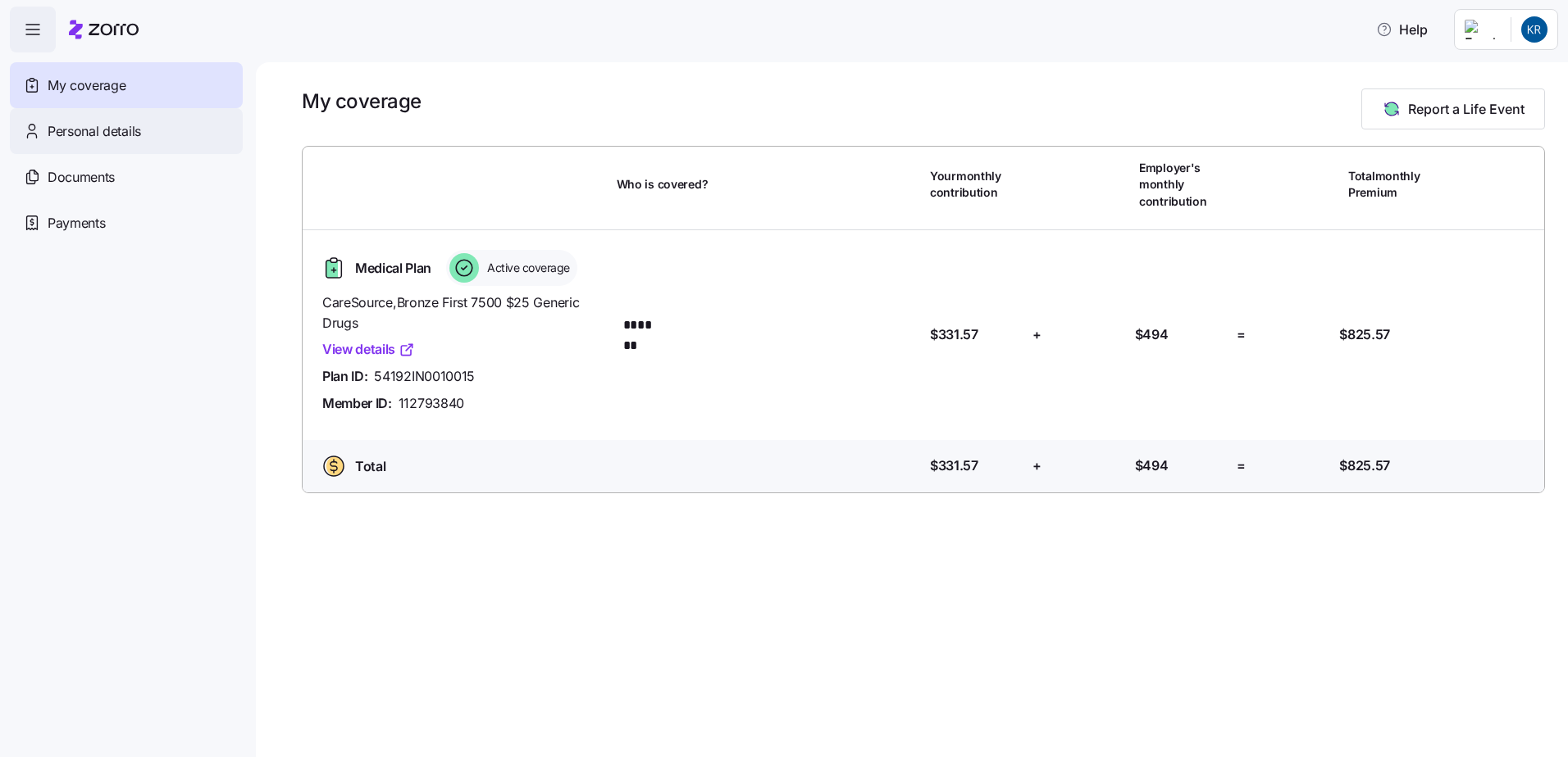
click at [121, 119] on div "Personal details" at bounding box center [126, 131] width 233 height 46
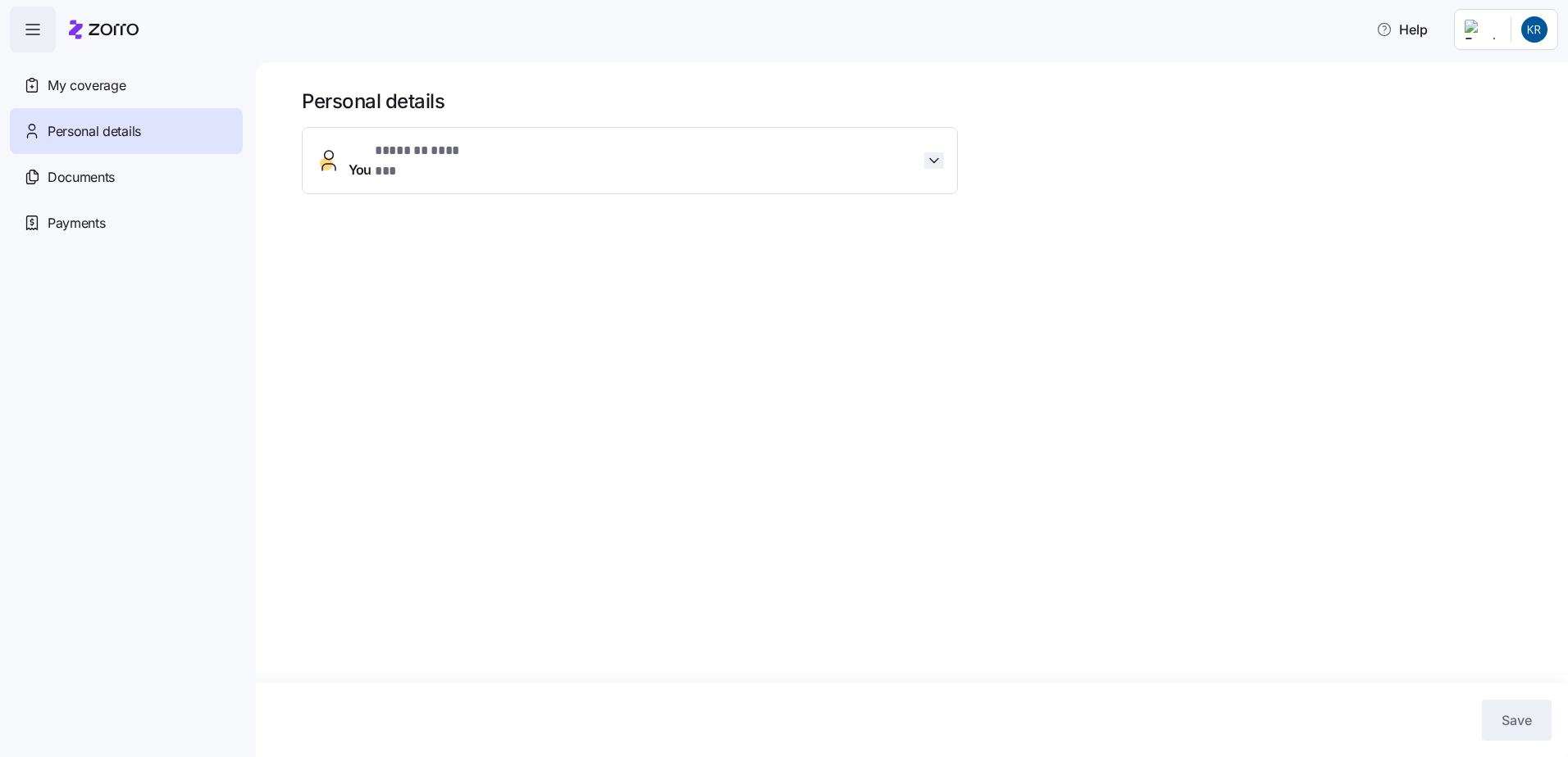
click at [939, 152] on icon "button" at bounding box center [934, 160] width 16 height 16
